Goal: Task Accomplishment & Management: Use online tool/utility

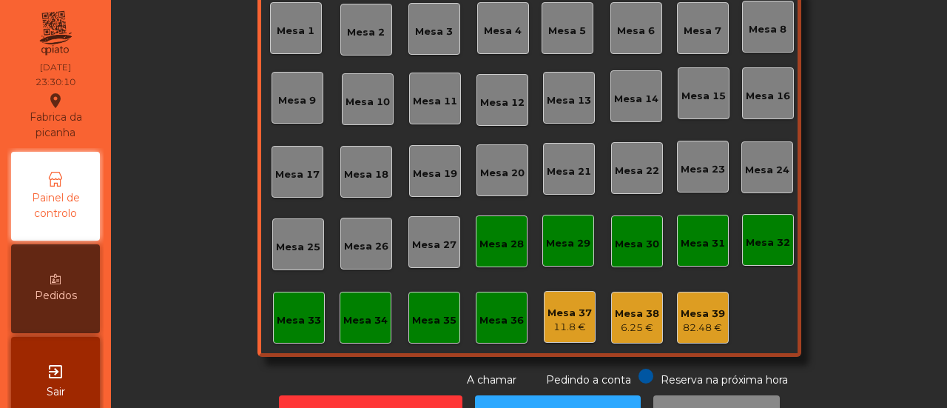
scroll to position [126, 0]
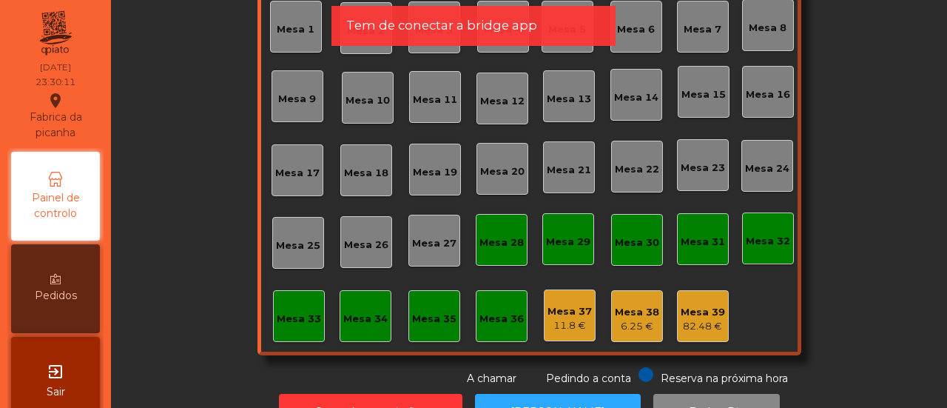
click at [560, 312] on div "Mesa 37" at bounding box center [570, 311] width 44 height 15
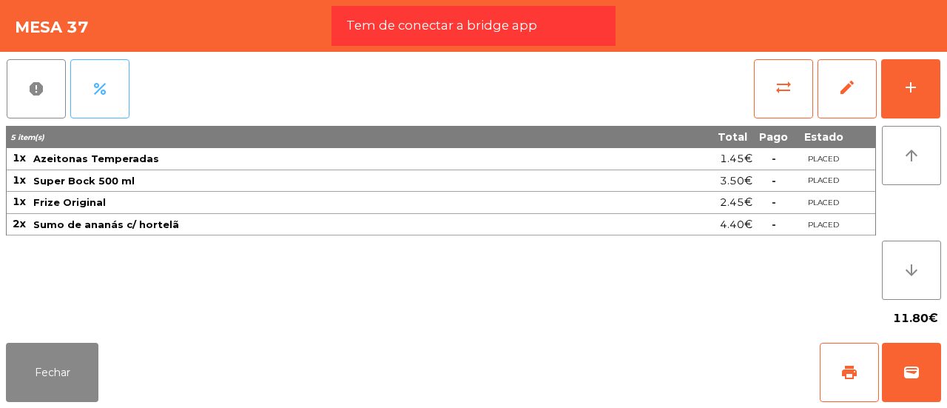
click at [85, 78] on button "percent" at bounding box center [99, 88] width 59 height 59
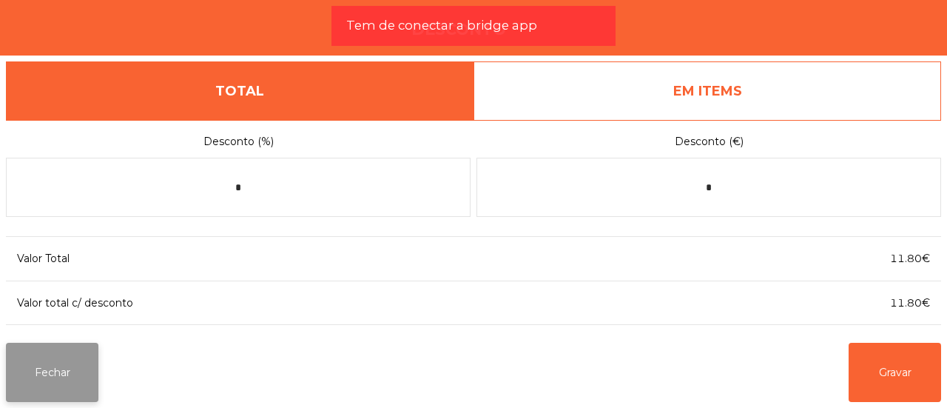
click at [47, 359] on button "Fechar" at bounding box center [52, 372] width 92 height 59
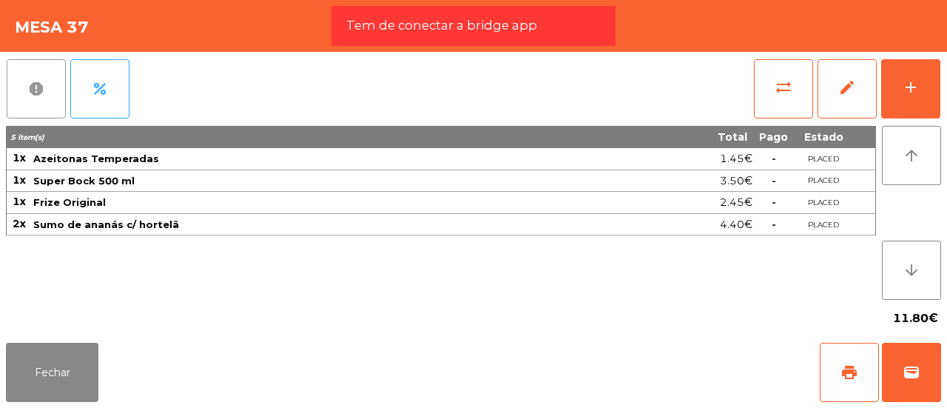
click at [23, 92] on button "report" at bounding box center [36, 88] width 59 height 59
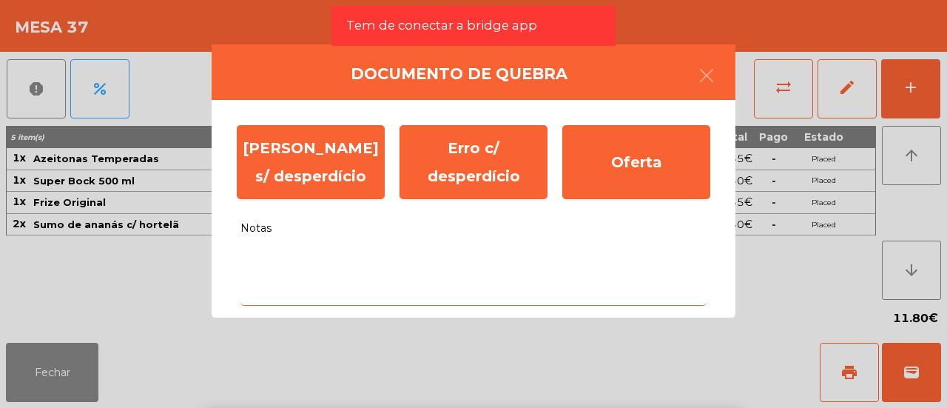
click at [335, 281] on body "Fabrica da picanha location_on [DATE] 23:30:18 Painel de controlo Pedidos exit_…" at bounding box center [473, 204] width 947 height 408
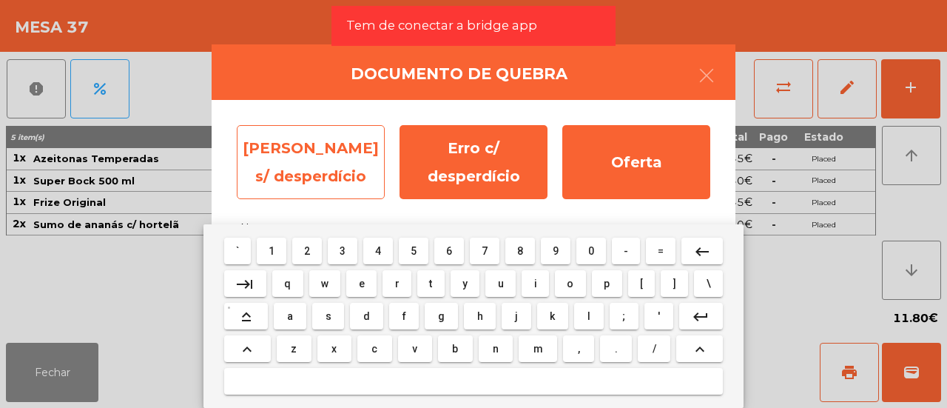
type textarea "*"
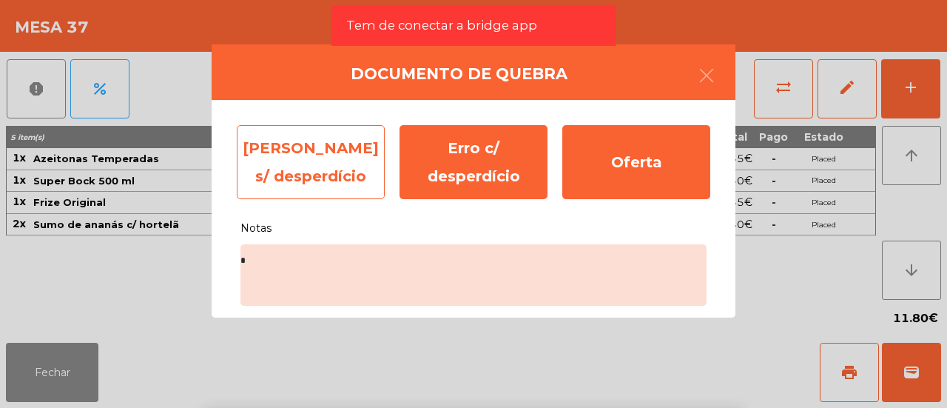
click at [337, 178] on div "[PERSON_NAME] s/ desperdício" at bounding box center [311, 162] width 148 height 74
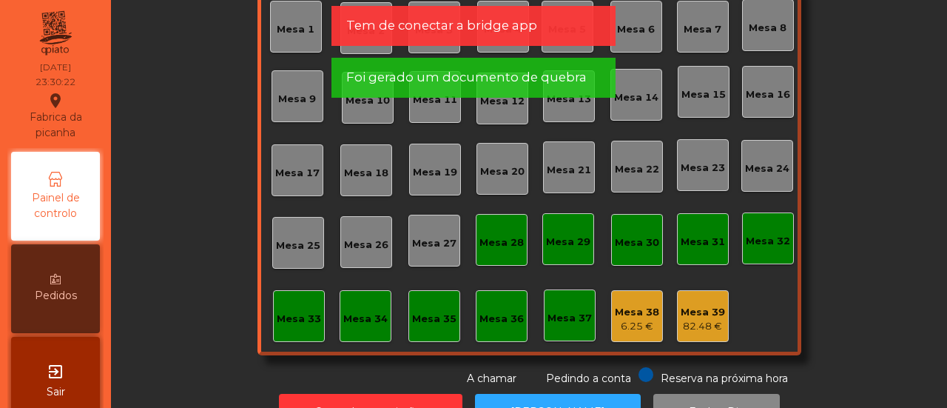
click at [625, 324] on div "6.25 €" at bounding box center [637, 326] width 44 height 15
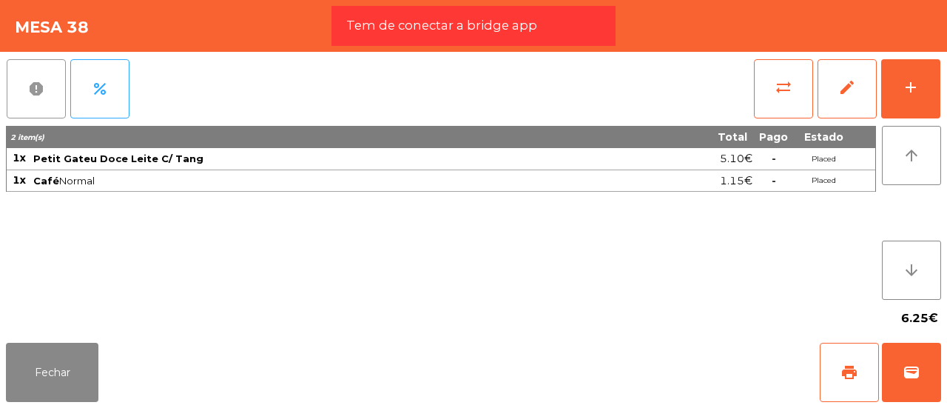
click at [21, 73] on button "report" at bounding box center [36, 88] width 59 height 59
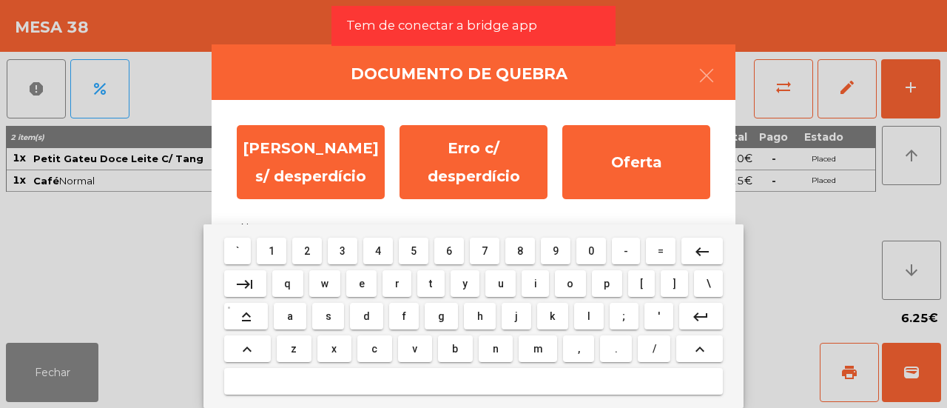
click at [355, 260] on body "Fabrica da picanha location_on [DATE] 23:30:26 Painel de controlo Pedidos exit_…" at bounding box center [473, 204] width 947 height 408
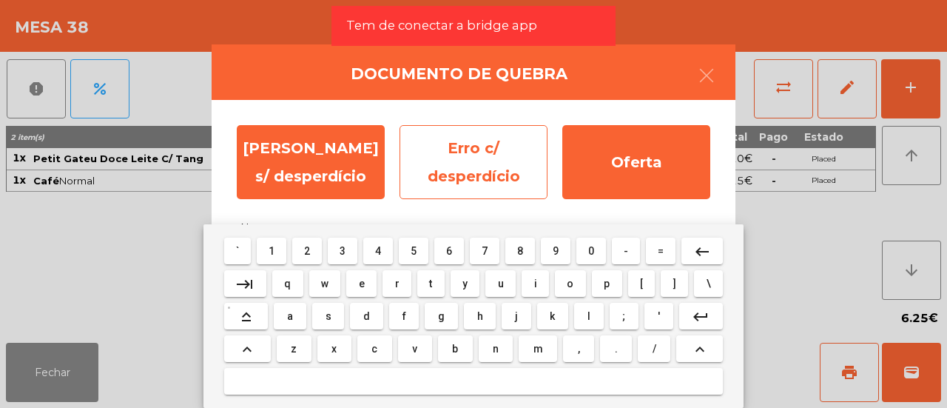
type textarea "*"
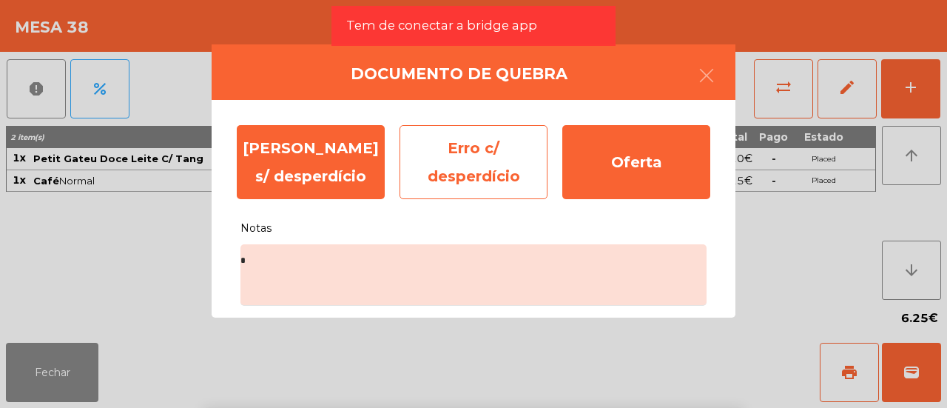
click at [505, 145] on div "Erro c/ desperdício" at bounding box center [474, 162] width 148 height 74
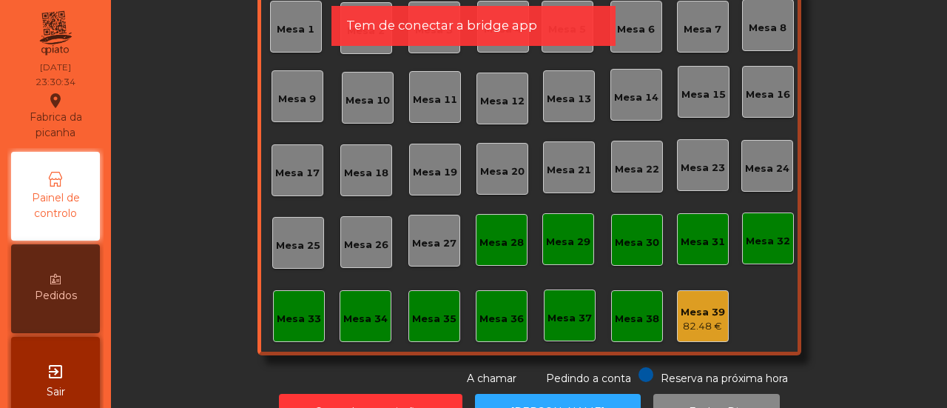
click at [703, 333] on div "Mesa 39 82.48 €" at bounding box center [703, 316] width 52 height 52
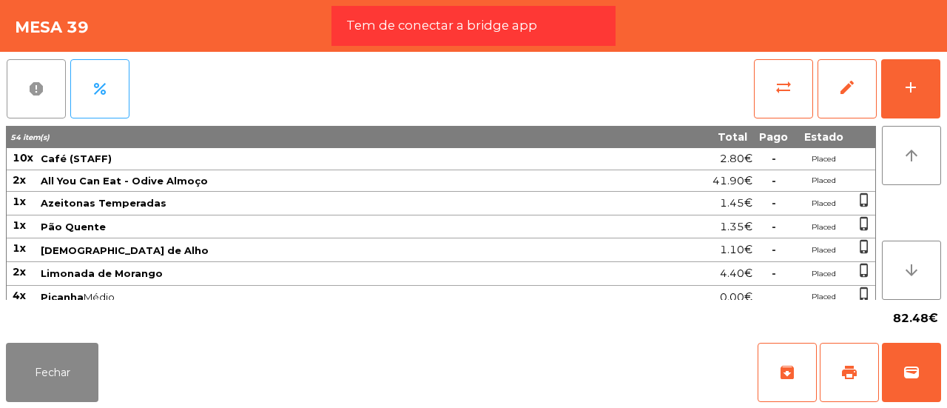
click at [39, 82] on span "report" at bounding box center [36, 89] width 18 height 18
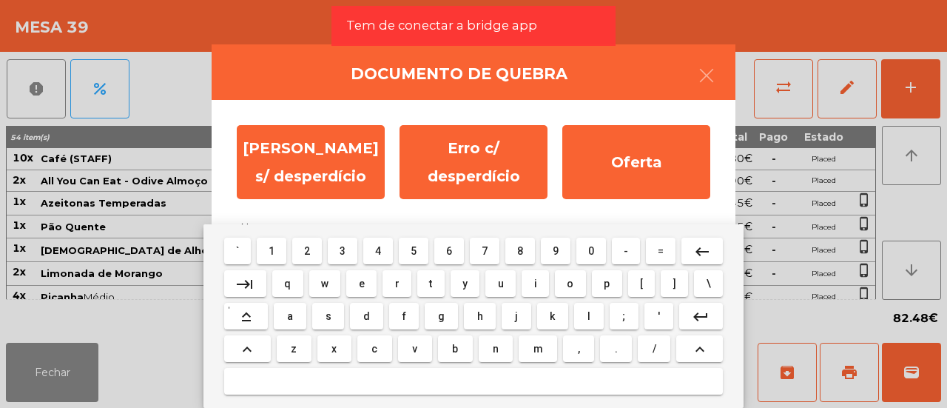
click at [326, 295] on body "Fabrica da picanha location_on [DATE] 23:30:37 Painel de controlo Pedidos exit_…" at bounding box center [473, 204] width 947 height 408
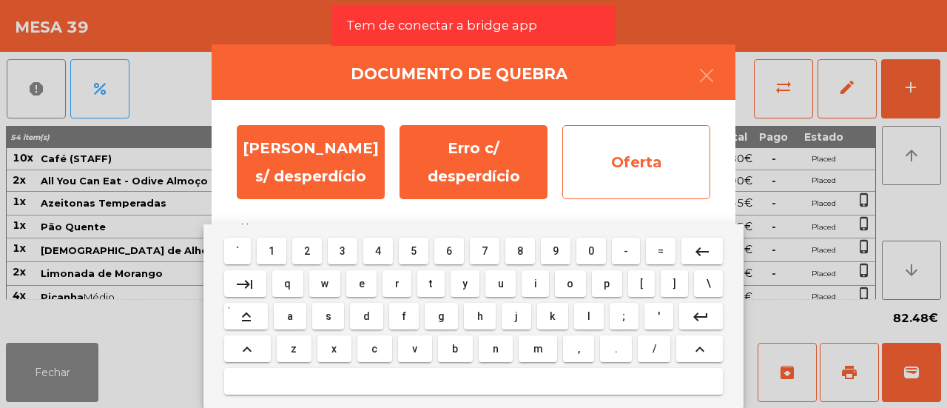
type textarea "*"
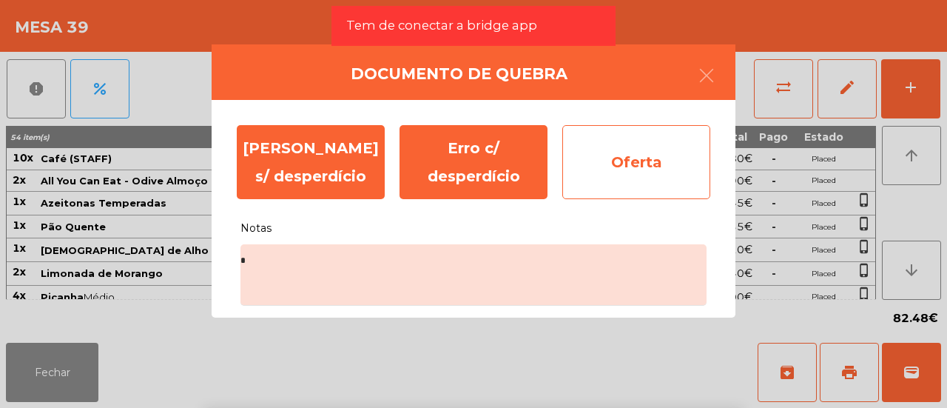
click at [671, 158] on div "Oferta" at bounding box center [636, 162] width 148 height 74
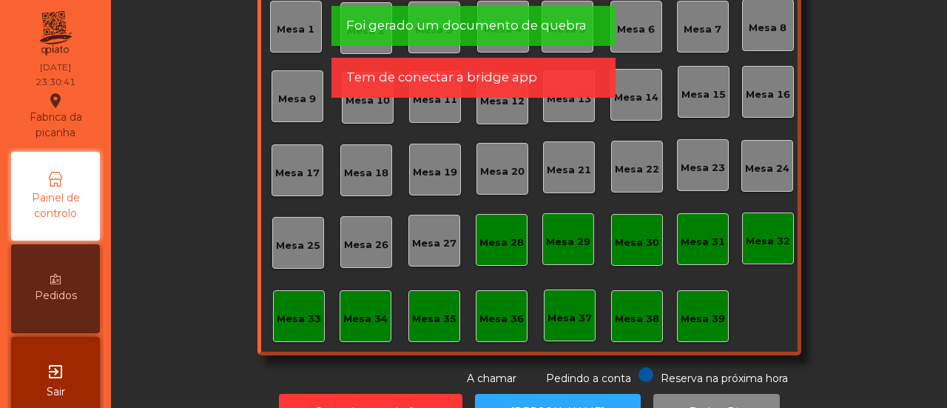
scroll to position [0, 0]
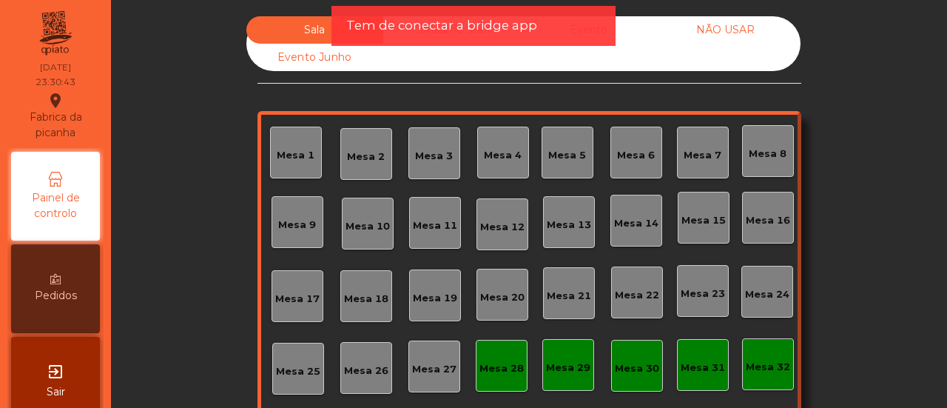
click at [490, 28] on span "Tem de conectar a bridge app" at bounding box center [441, 25] width 191 height 18
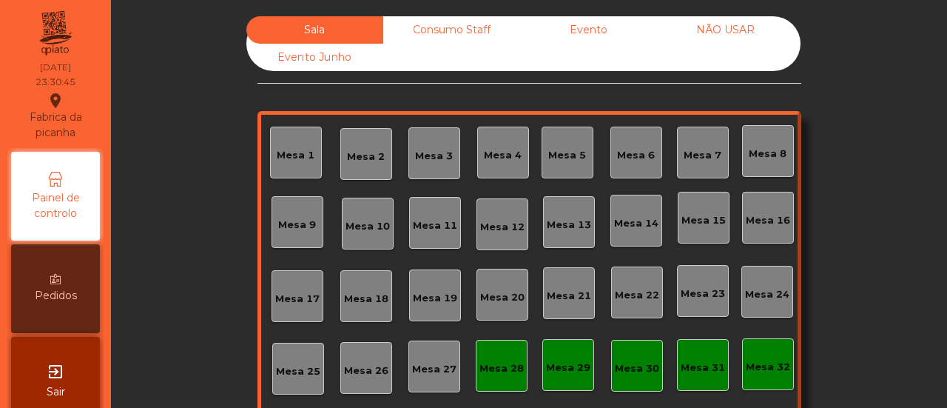
click at [456, 33] on div "Consumo Staff" at bounding box center [451, 29] width 137 height 27
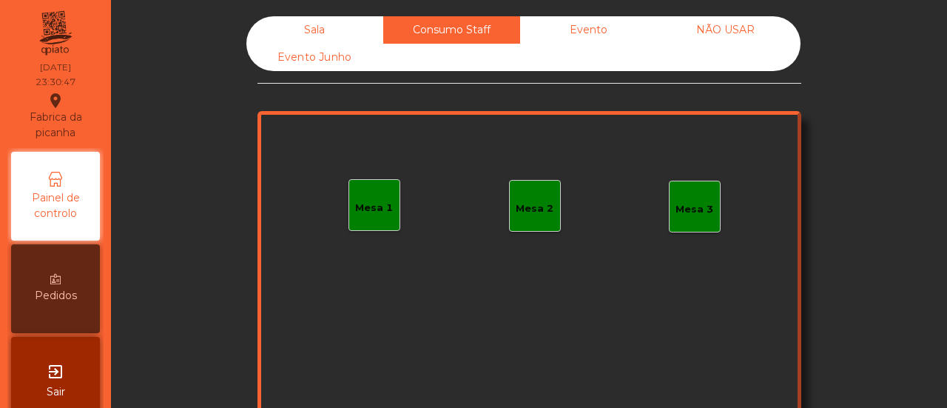
click at [698, 25] on div "NÃO USAR" at bounding box center [725, 29] width 137 height 27
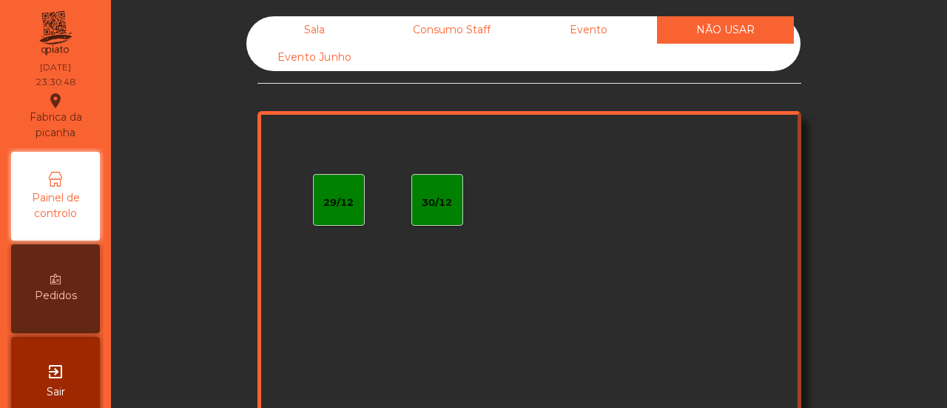
click at [595, 27] on div "Evento" at bounding box center [588, 29] width 137 height 27
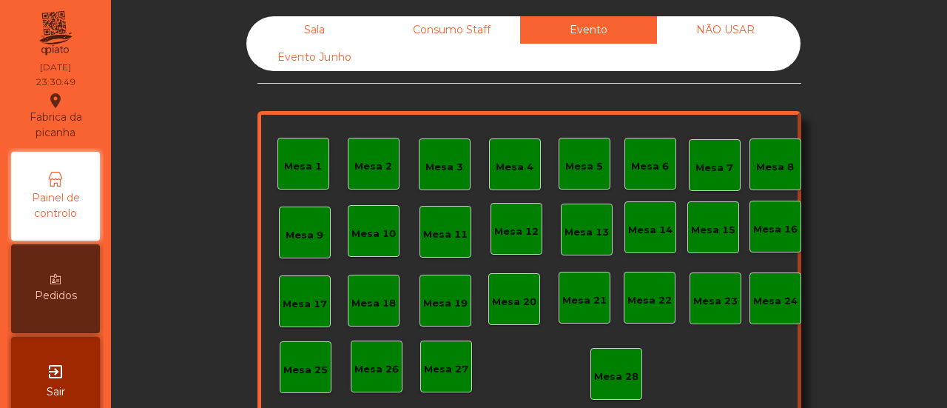
click at [293, 47] on div "Evento Junho" at bounding box center [314, 57] width 137 height 27
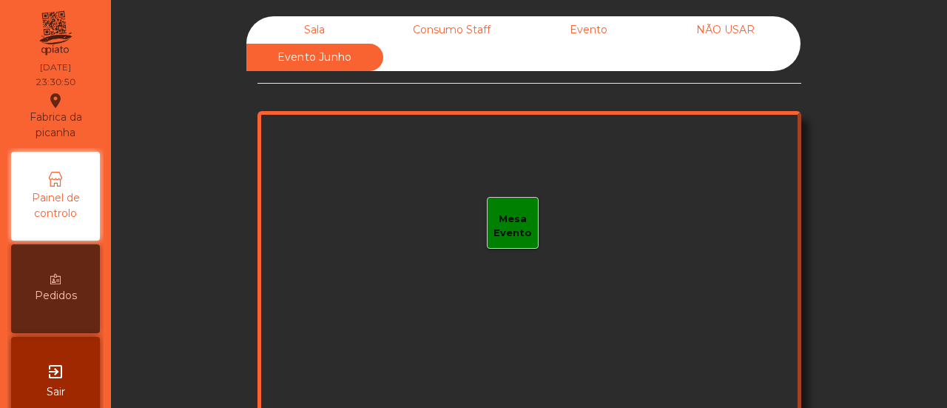
click at [308, 34] on div "Sala" at bounding box center [314, 29] width 137 height 27
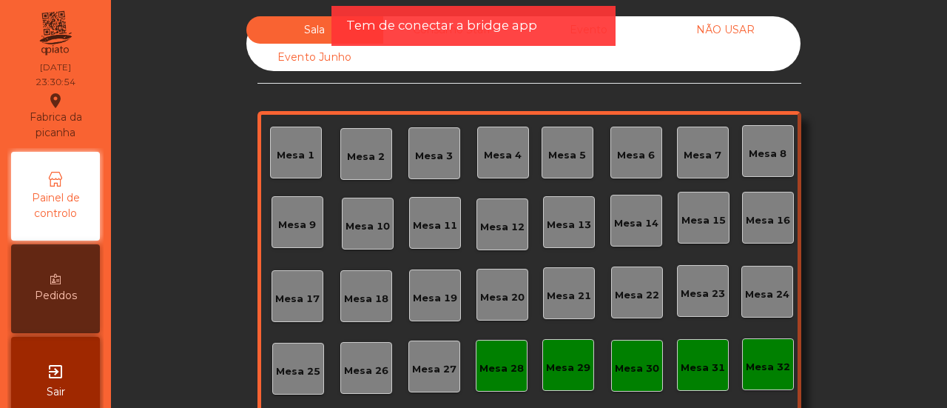
click at [424, 33] on span "Tem de conectar a bridge app" at bounding box center [441, 25] width 191 height 18
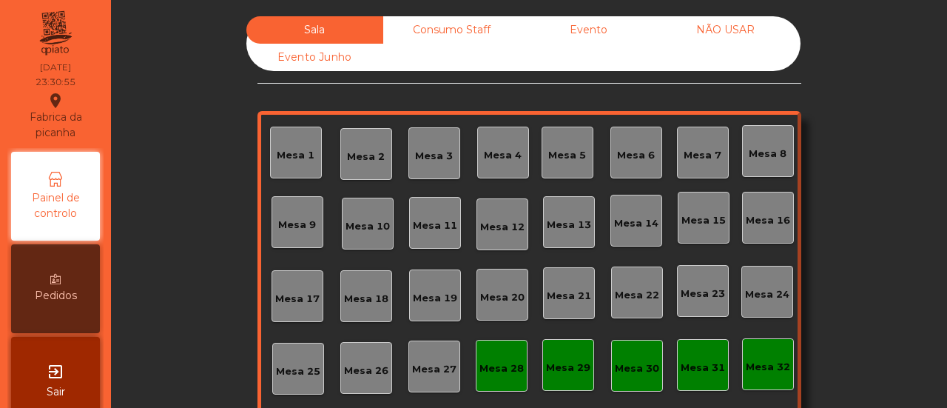
click at [422, 33] on div "Consumo Staff" at bounding box center [451, 29] width 137 height 27
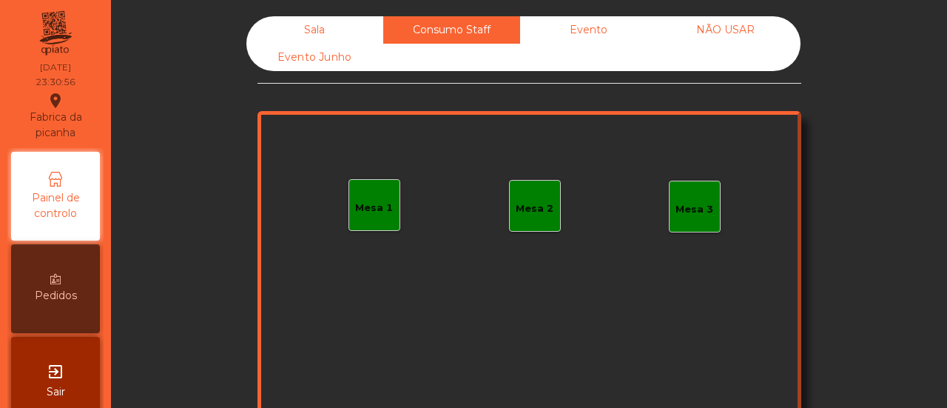
click at [588, 40] on div "Evento" at bounding box center [588, 29] width 137 height 27
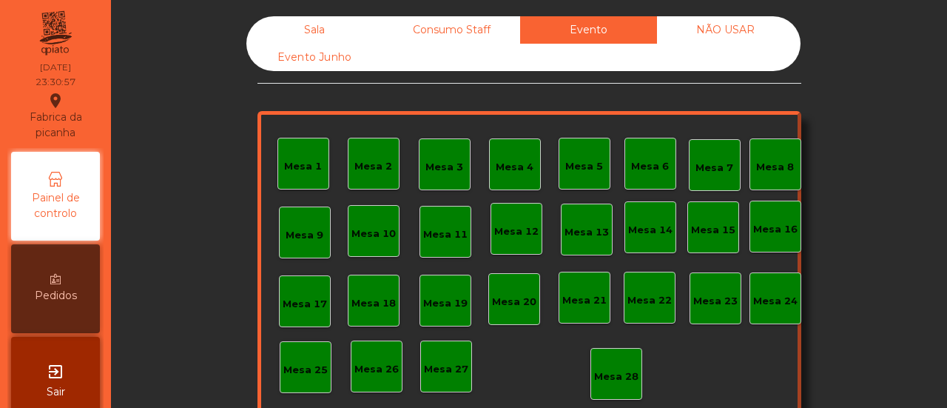
click at [727, 42] on div "NÃO USAR" at bounding box center [725, 29] width 137 height 27
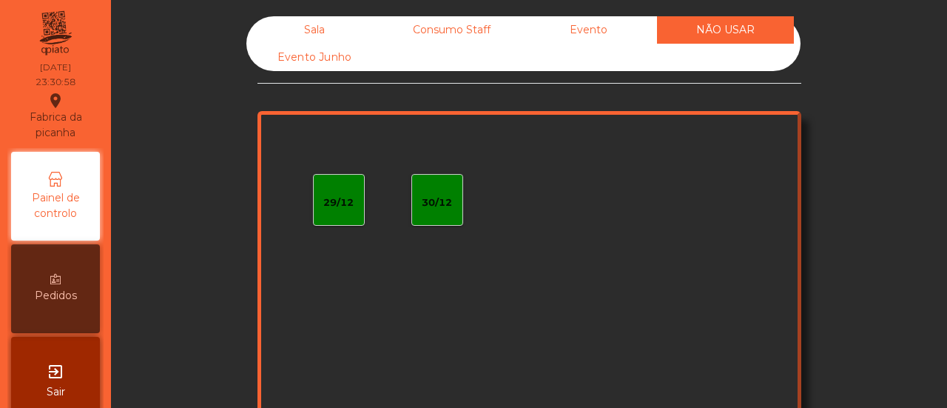
click at [294, 24] on div "Sala" at bounding box center [314, 29] width 137 height 27
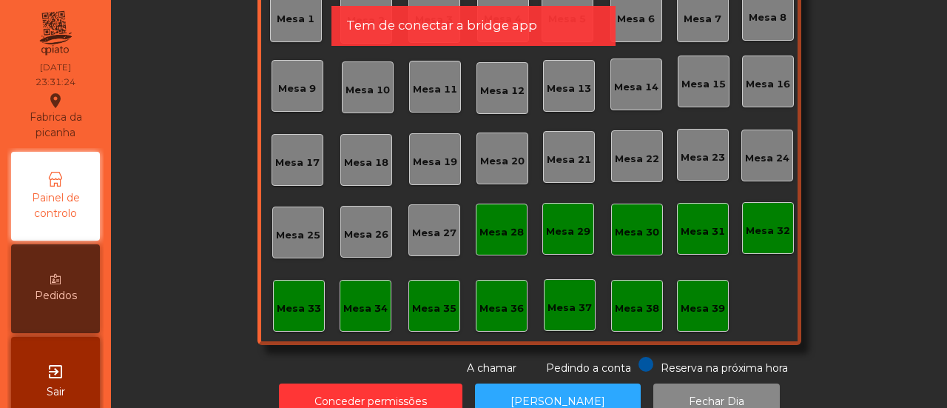
scroll to position [144, 0]
